Goal: Transaction & Acquisition: Purchase product/service

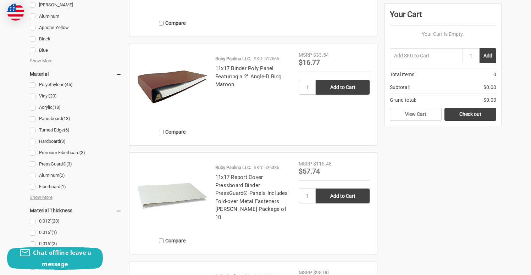
click at [238, 188] on h4 "11x17 Report Cover Pressboard Binder PressGuard® Panels Includes Fold-over Meta…" at bounding box center [253, 197] width 76 height 48
click at [238, 184] on link "11x17 Report Cover Pressboard Binder PressGuard® Panels Includes Fold-over Meta…" at bounding box center [251, 197] width 73 height 46
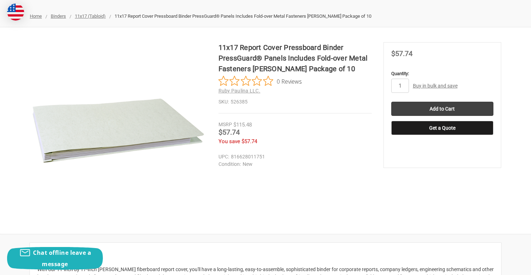
scroll to position [149, 0]
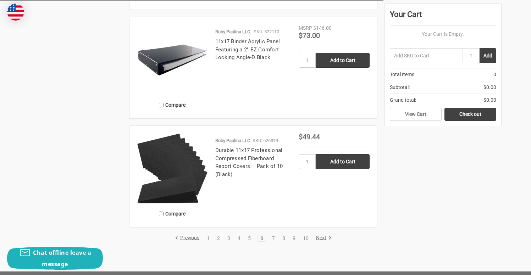
scroll to position [1592, 0]
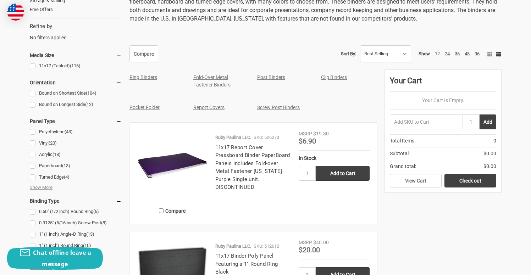
scroll to position [382, 0]
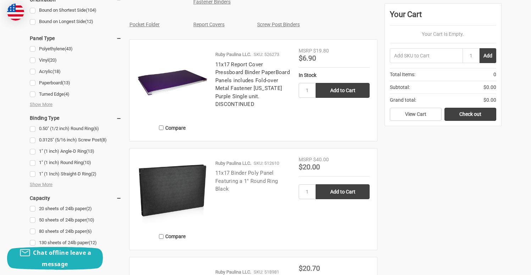
click at [233, 182] on link "11x17 Binder Poly Panel Featuring a 1" Round Ring Black" at bounding box center [246, 181] width 62 height 22
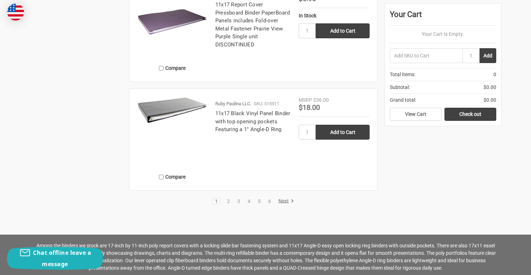
scroll to position [1544, 0]
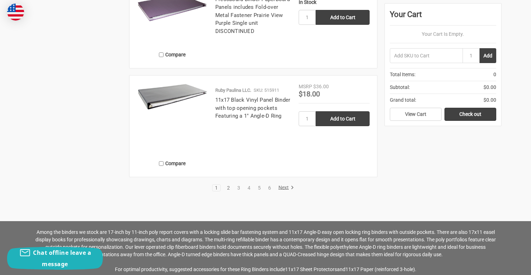
click at [226, 188] on link "2" at bounding box center [229, 188] width 8 height 5
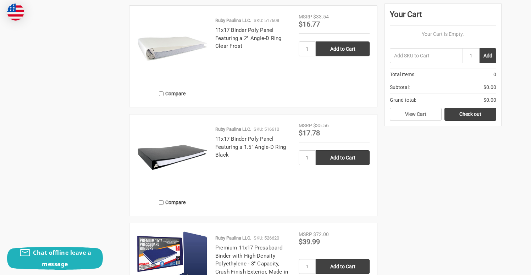
scroll to position [1448, 0]
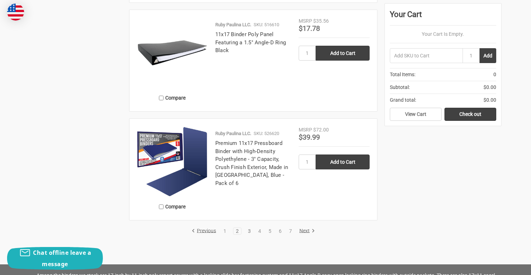
click at [248, 231] on link "3" at bounding box center [249, 231] width 8 height 5
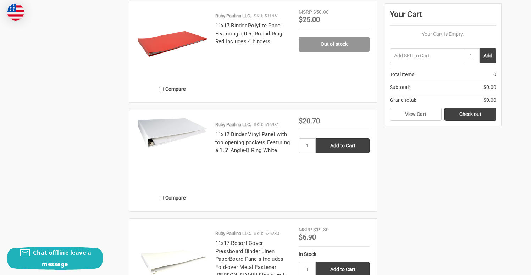
scroll to position [1446, 0]
